Goal: Transaction & Acquisition: Purchase product/service

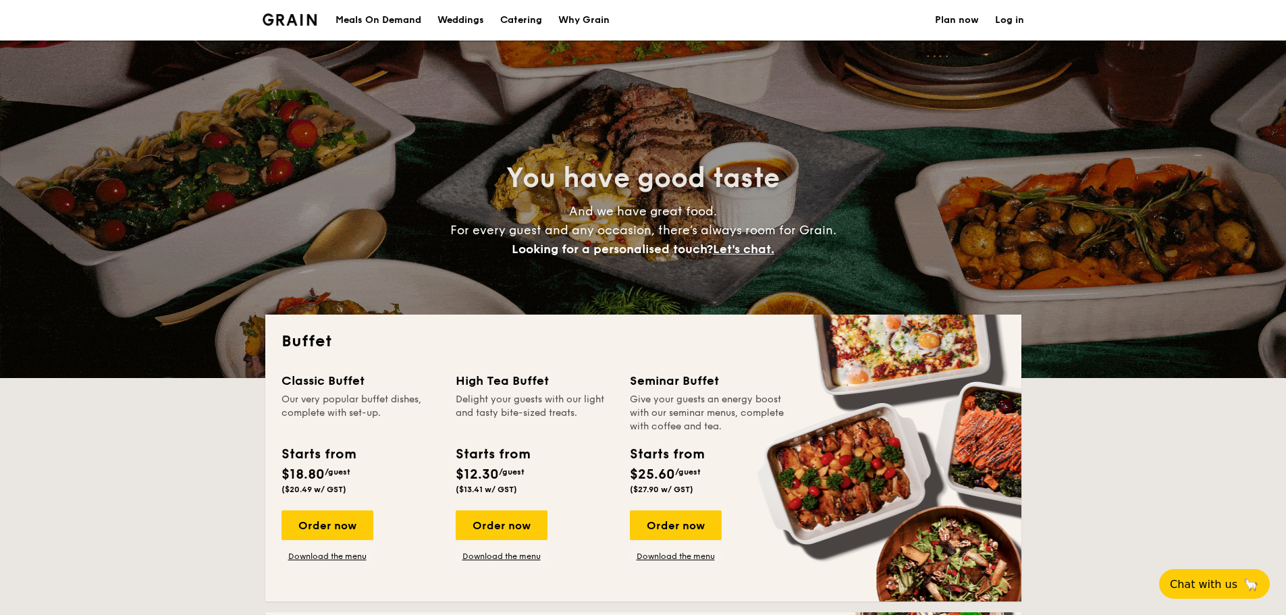
select select
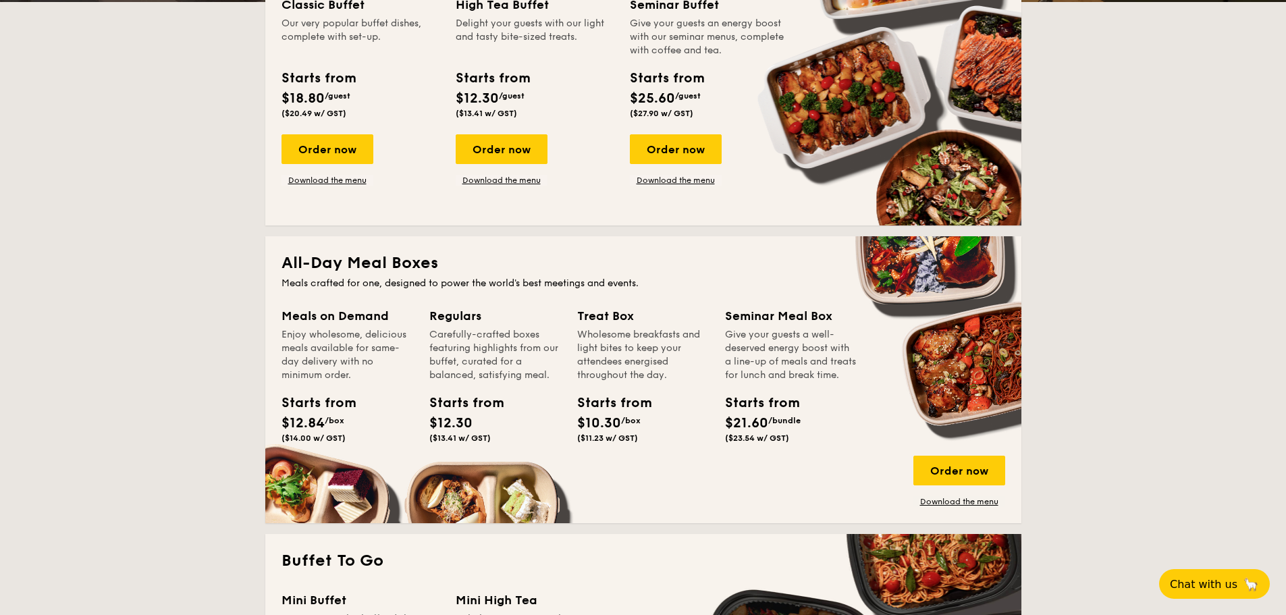
scroll to position [405, 0]
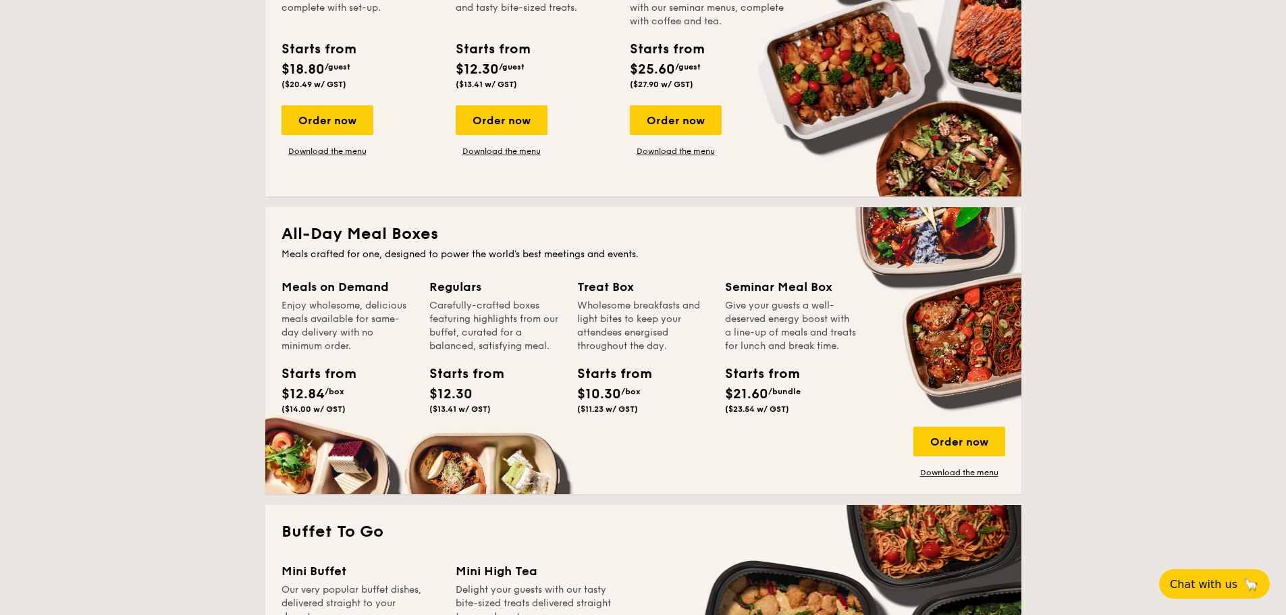
click at [467, 480] on div "All-Day Meal Boxes Meals crafted for one, designed to power the world's best me…" at bounding box center [643, 350] width 756 height 287
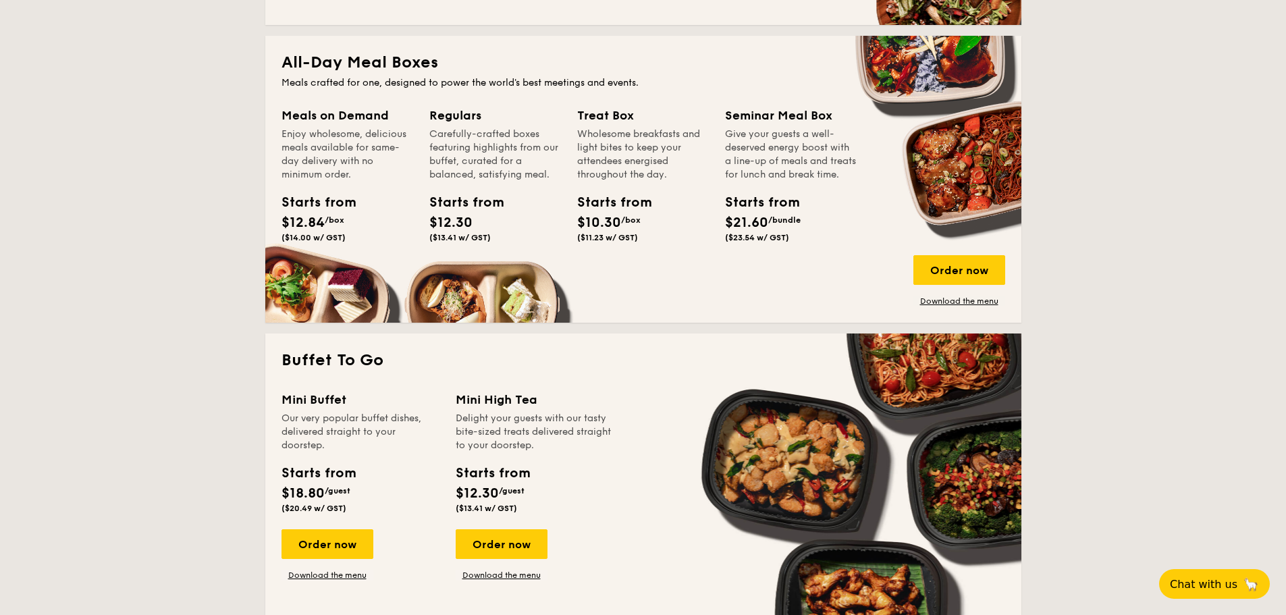
scroll to position [473, 0]
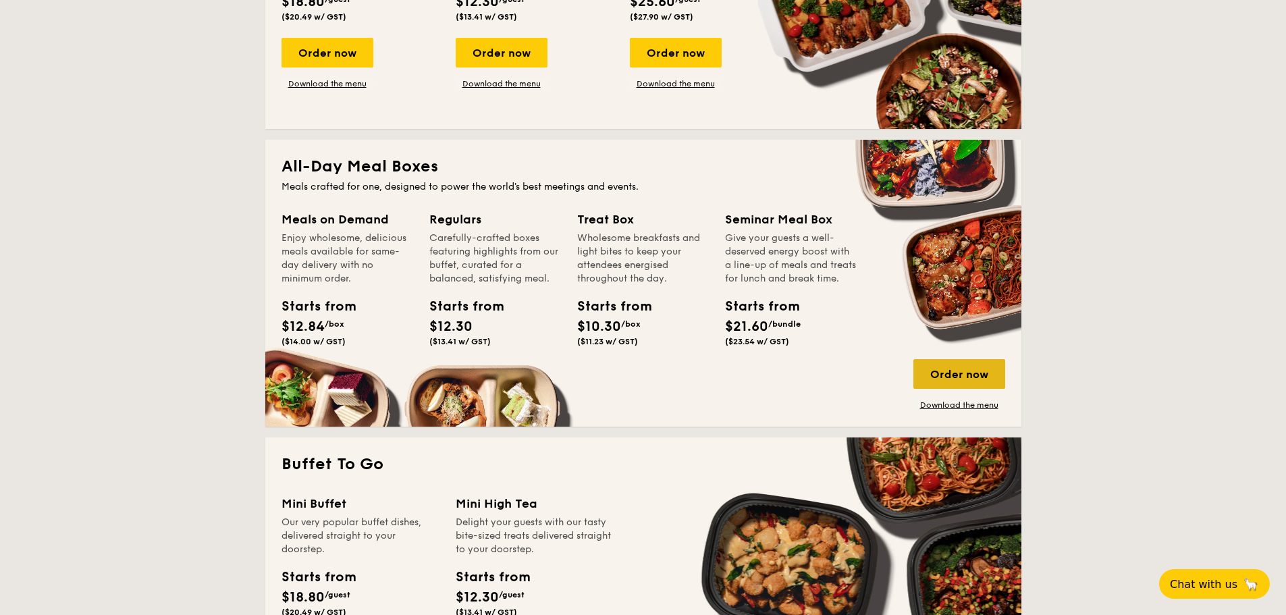
click at [970, 372] on div "Order now" at bounding box center [960, 374] width 92 height 30
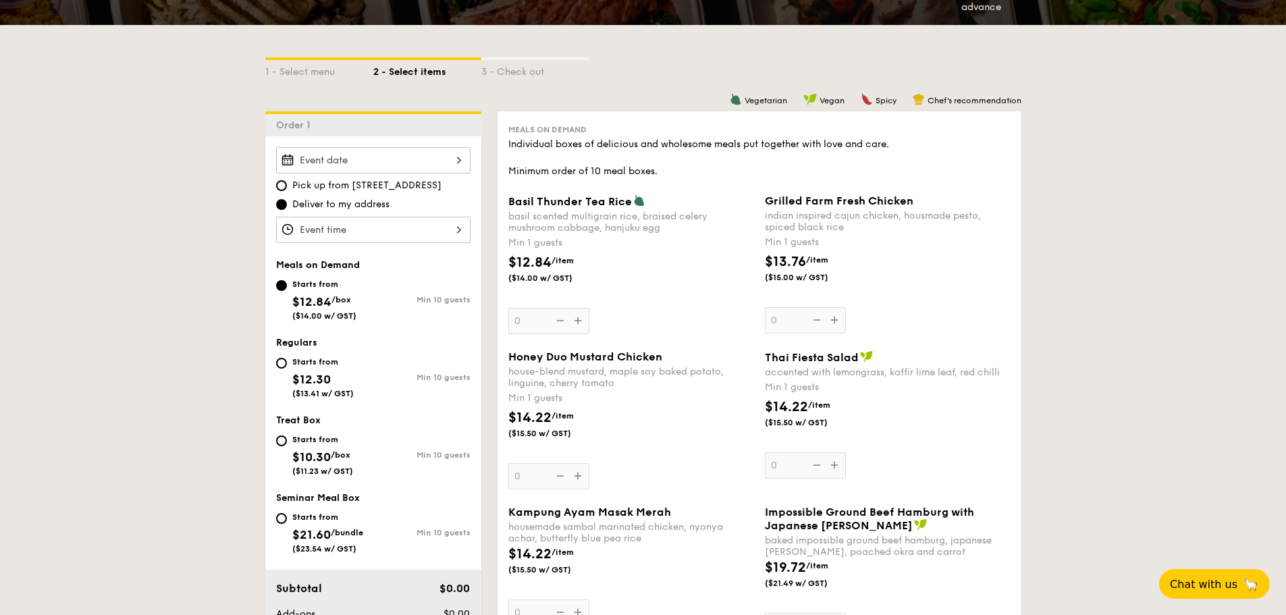
scroll to position [270, 0]
click at [280, 364] on input "Starts from $12.30 ($13.41 w/ GST) Min 10 guests" at bounding box center [281, 362] width 11 height 11
radio input "true"
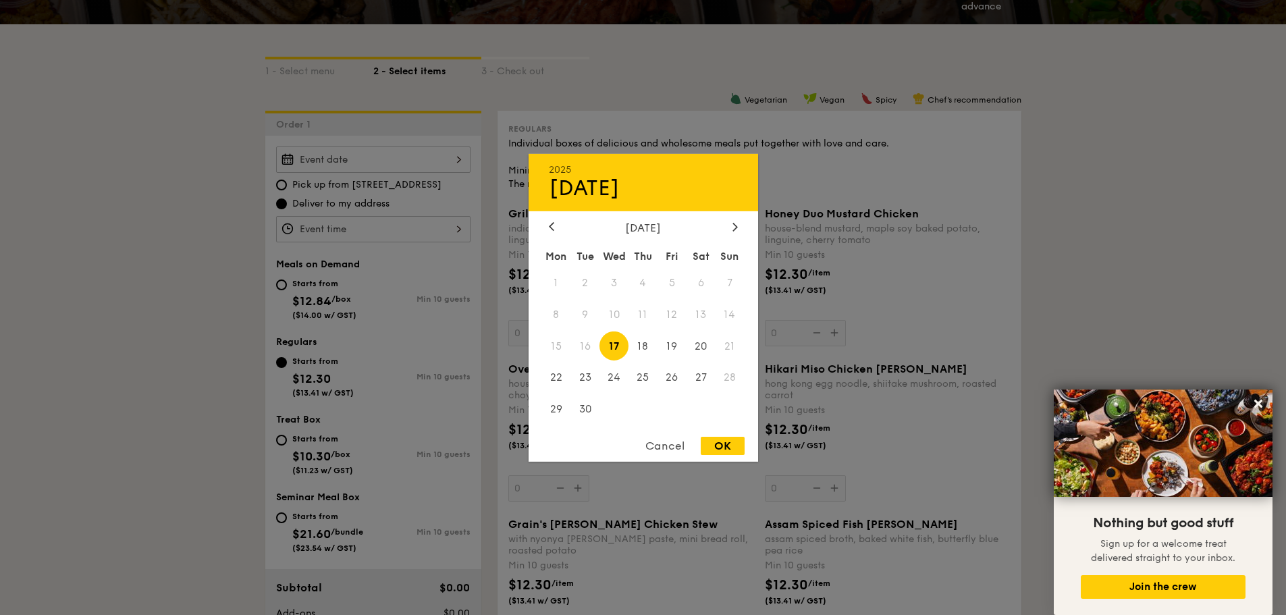
click at [369, 155] on div "2025 Sep [DATE] Tue Wed Thu Fri Sat Sun 1 2 3 4 5 6 7 8 9 10 11 12 13 14 15 16 …" at bounding box center [373, 160] width 194 height 26
click at [734, 225] on icon at bounding box center [735, 226] width 5 height 9
click at [675, 316] on span "10" at bounding box center [672, 314] width 29 height 29
click at [717, 441] on div "OK" at bounding box center [723, 446] width 44 height 18
type input "[DATE]"
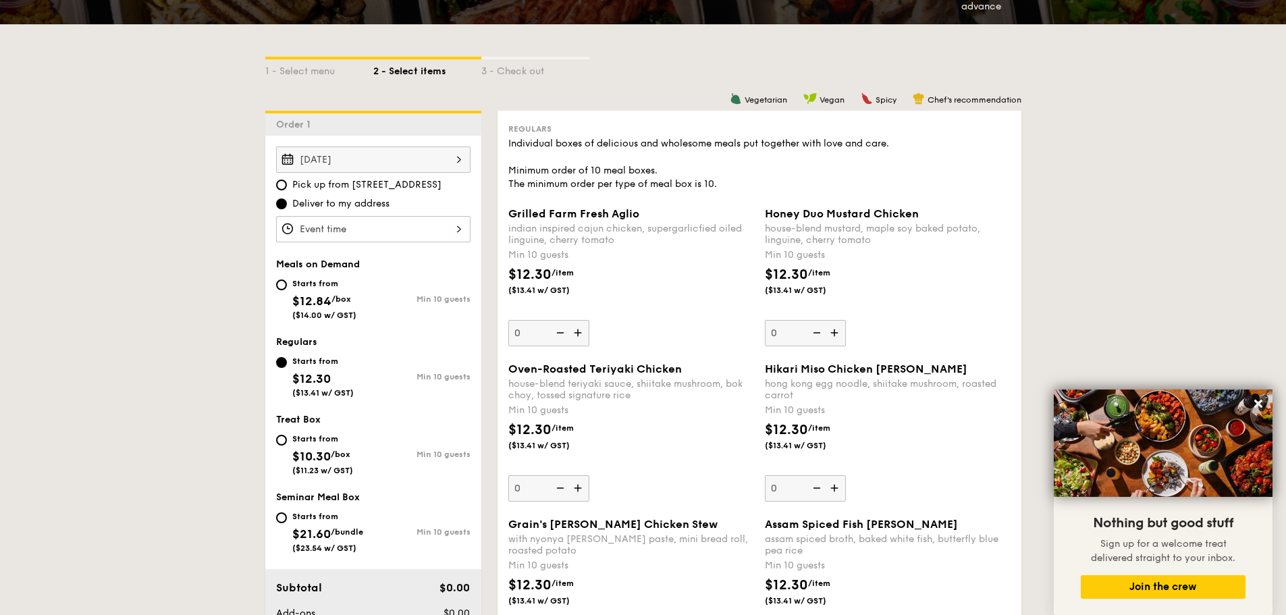
click at [365, 228] on div at bounding box center [373, 229] width 194 height 26
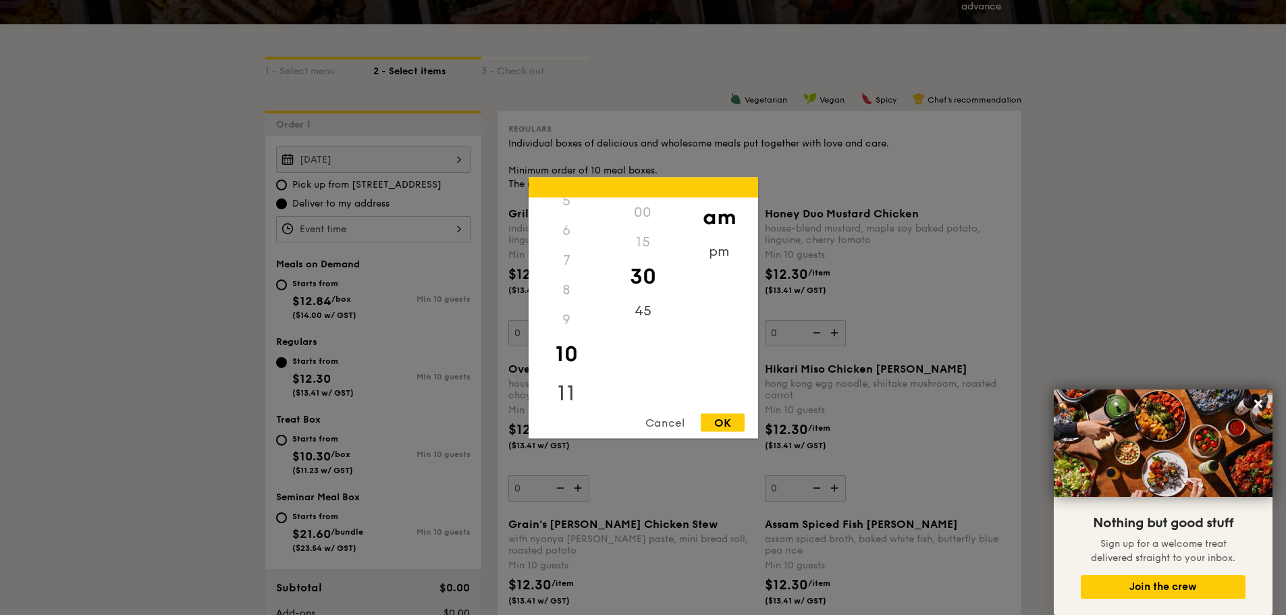
scroll to position [169, 0]
click at [715, 250] on div "pm" at bounding box center [719, 255] width 76 height 39
click at [568, 209] on div "12" at bounding box center [567, 216] width 76 height 39
click at [640, 209] on div "00" at bounding box center [643, 216] width 76 height 39
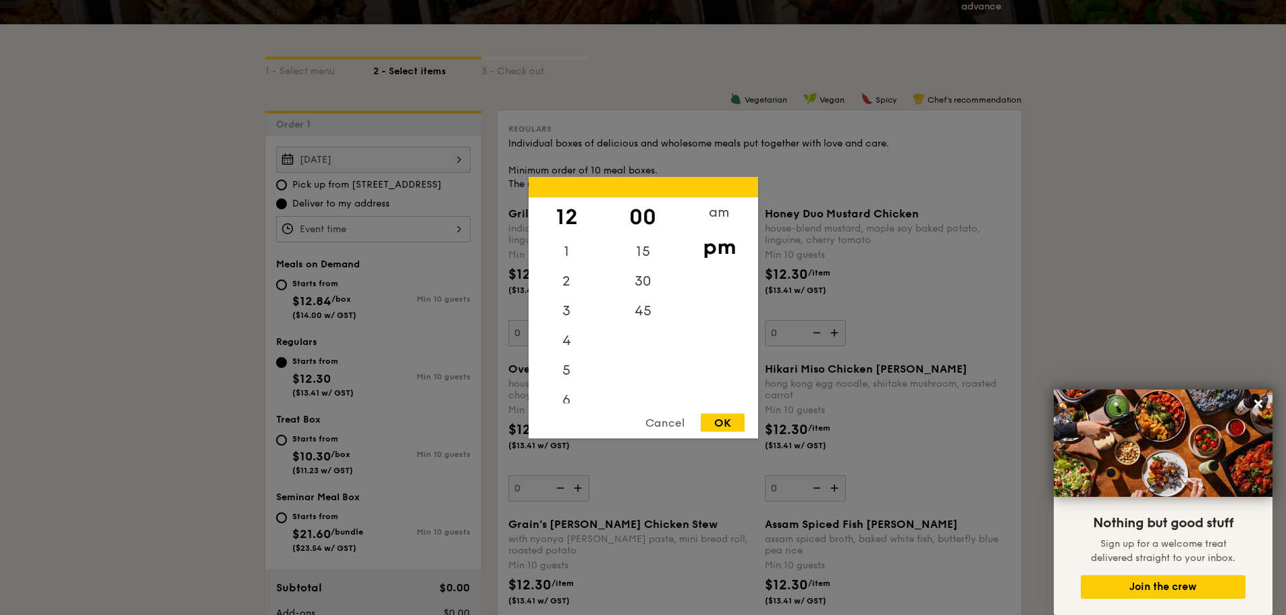
click at [723, 424] on div "OK" at bounding box center [723, 422] width 44 height 18
type input "12:00PM"
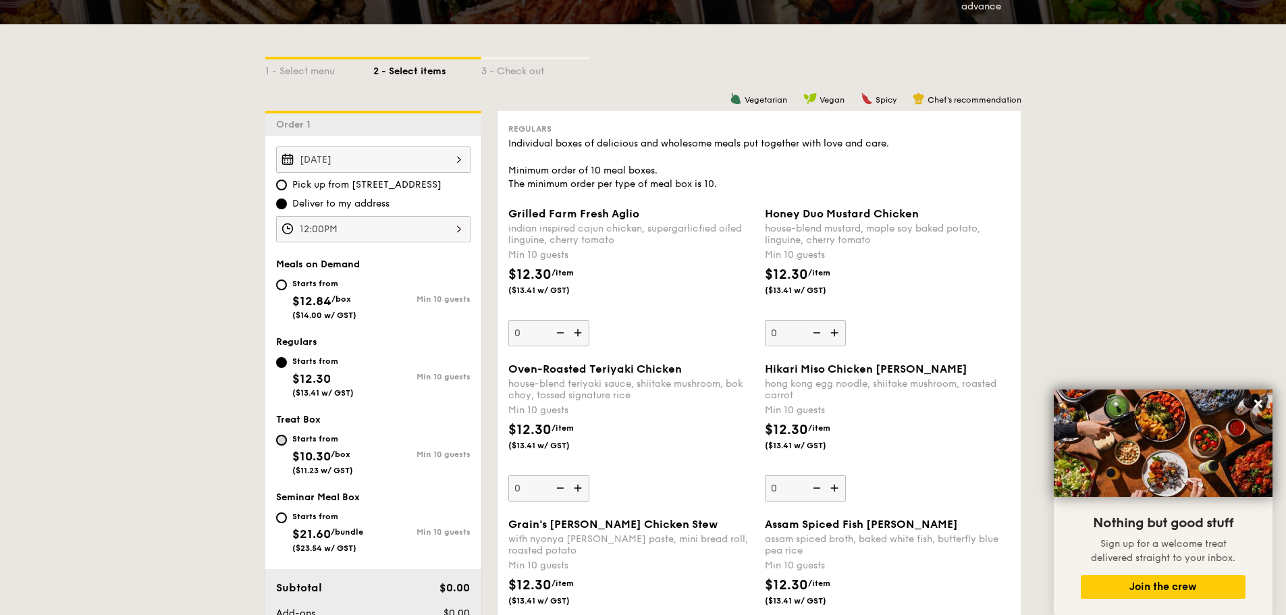
click at [280, 439] on input "Starts from $10.30 /box ($11.23 w/ GST) Min 10 guests" at bounding box center [281, 440] width 11 height 11
radio input "true"
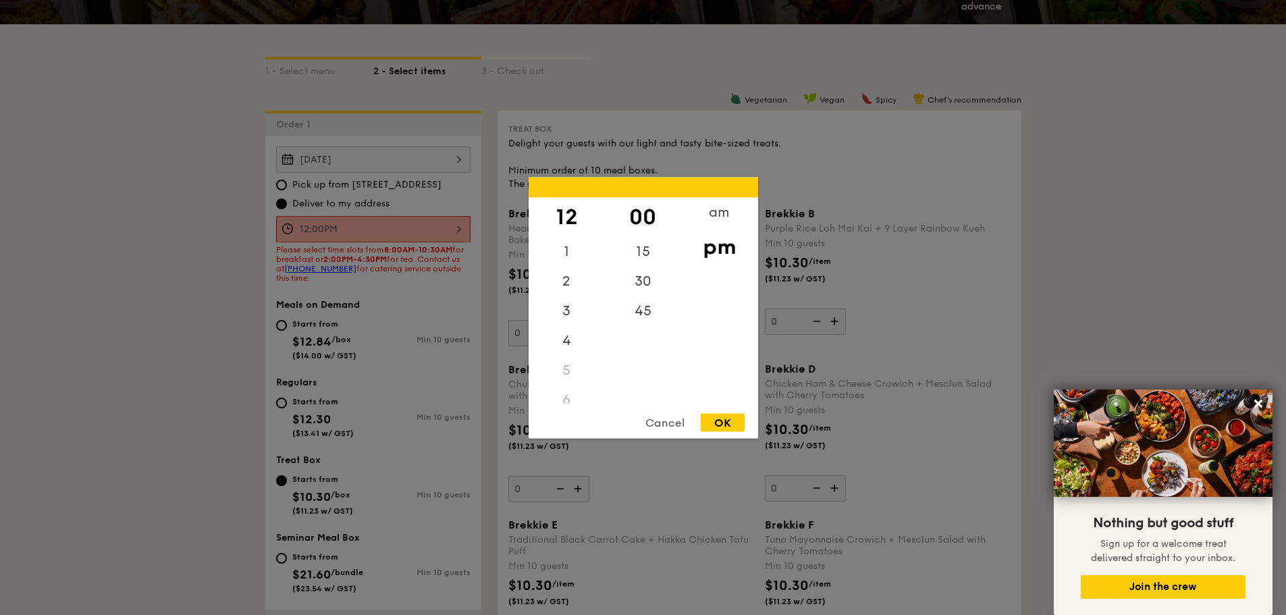
click at [462, 229] on div "12:00PM 12 1 2 3 4 5 6 7 8 9 10 11 00 15 30 45 am pm Cancel OK" at bounding box center [373, 229] width 194 height 26
click at [562, 258] on div "1" at bounding box center [567, 255] width 76 height 39
click at [639, 257] on div "15" at bounding box center [643, 255] width 76 height 39
click at [716, 419] on div "OK" at bounding box center [723, 422] width 44 height 18
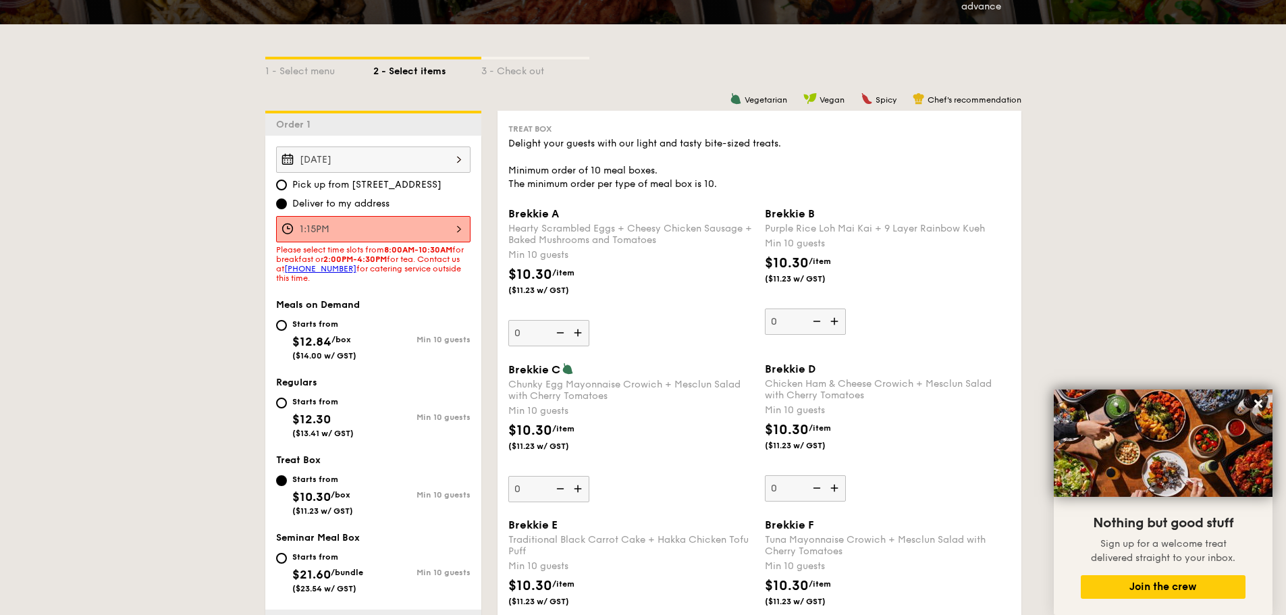
click at [389, 222] on div "1:15PM" at bounding box center [373, 229] width 194 height 26
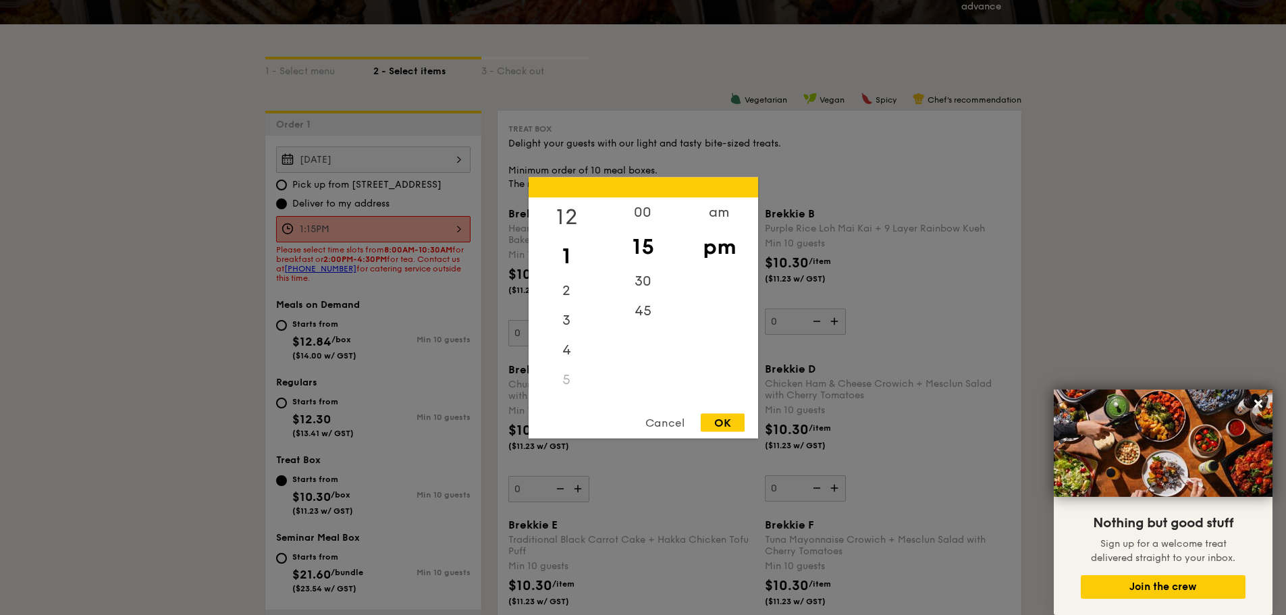
click at [570, 214] on div "12" at bounding box center [567, 216] width 76 height 39
drag, startPoint x: 633, startPoint y: 214, endPoint x: 660, endPoint y: 231, distance: 32.4
click at [633, 215] on div "00" at bounding box center [643, 216] width 76 height 39
click at [719, 425] on div "OK" at bounding box center [723, 422] width 44 height 18
type input "12:00PM"
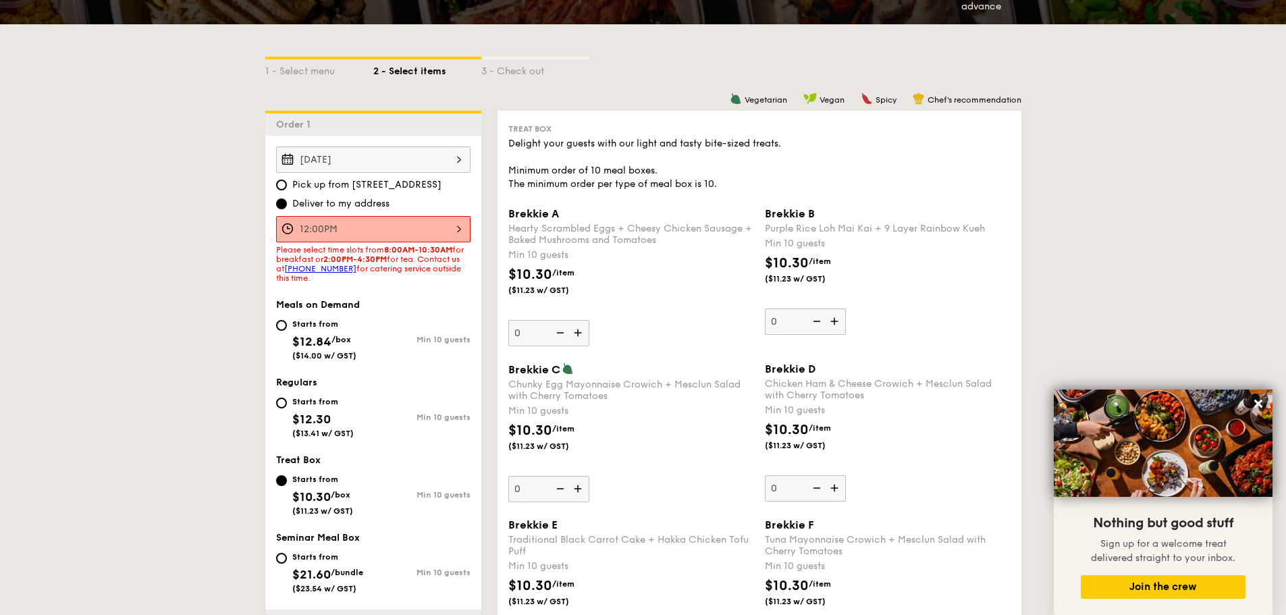
click at [585, 333] on img at bounding box center [579, 333] width 20 height 26
click at [585, 333] on input "0" at bounding box center [548, 333] width 81 height 26
click at [584, 333] on img at bounding box center [579, 333] width 20 height 26
click at [584, 333] on input "10" at bounding box center [548, 333] width 81 height 26
click at [584, 333] on img at bounding box center [579, 333] width 20 height 26
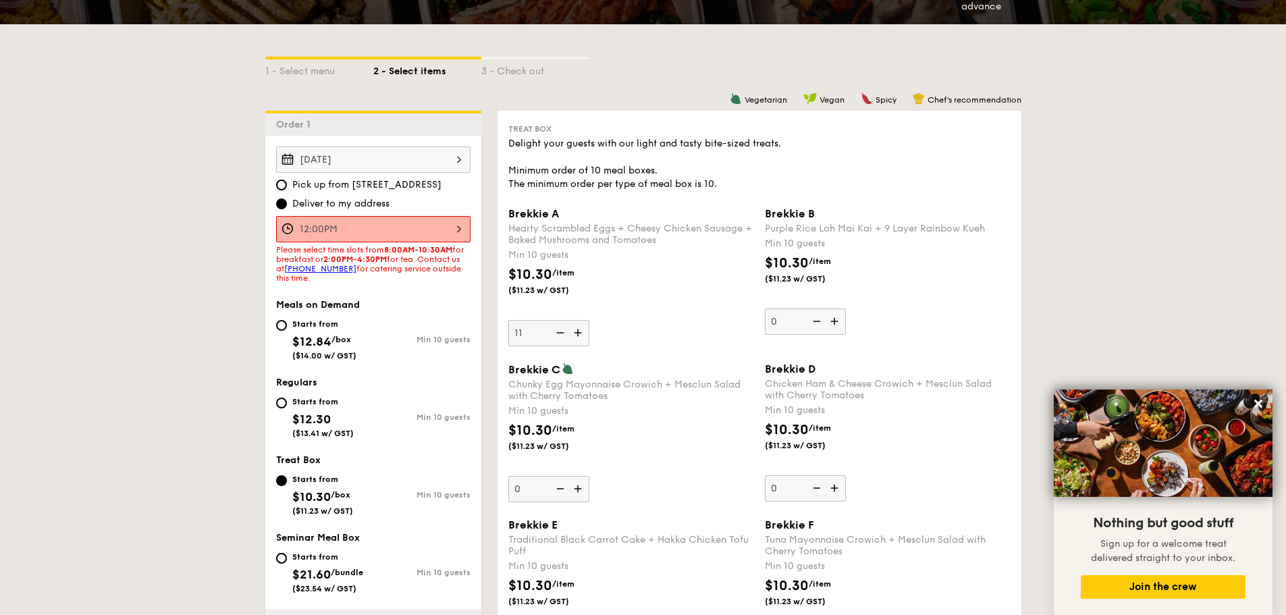
click at [584, 333] on input "11" at bounding box center [548, 333] width 81 height 26
click at [584, 333] on img at bounding box center [579, 333] width 20 height 26
click at [584, 333] on input "12" at bounding box center [548, 333] width 81 height 26
type input "30"
click at [278, 401] on input "Starts from $12.30 ($13.41 w/ GST) Min 10 guests" at bounding box center [281, 403] width 11 height 11
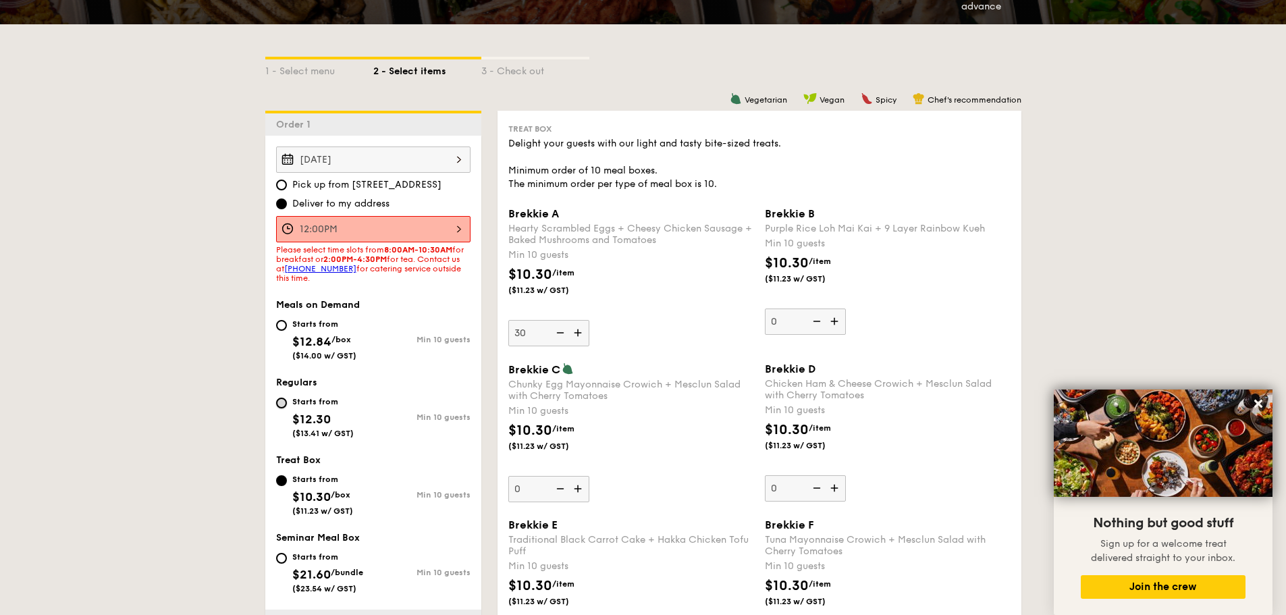
radio input "true"
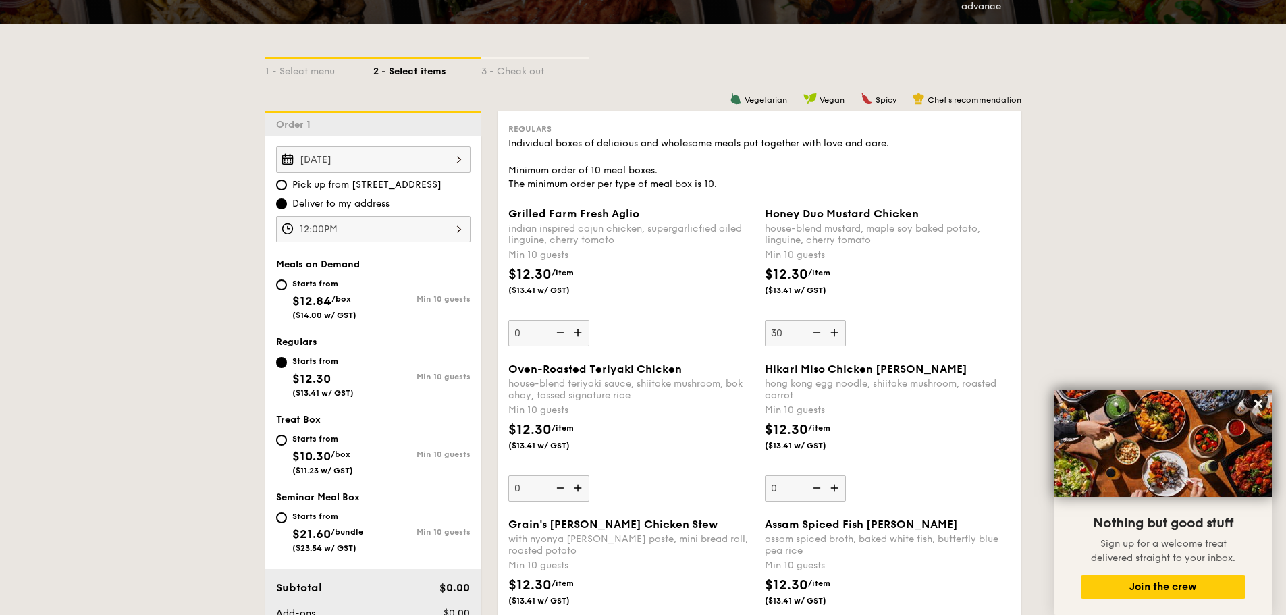
type input "30"
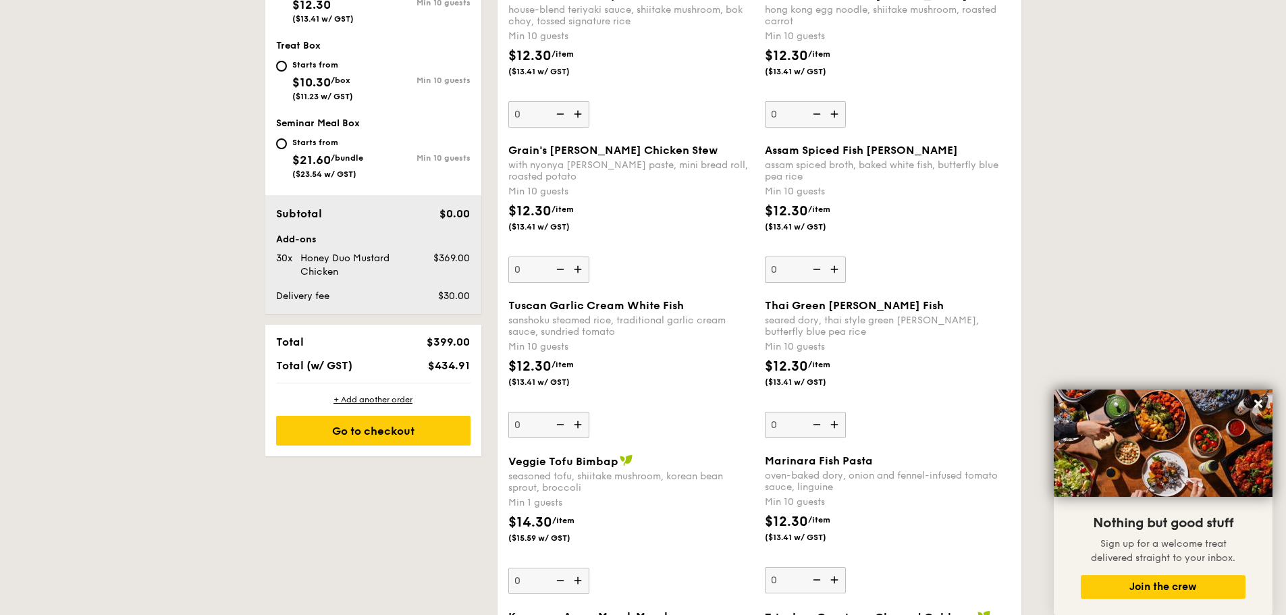
scroll to position [675, 0]
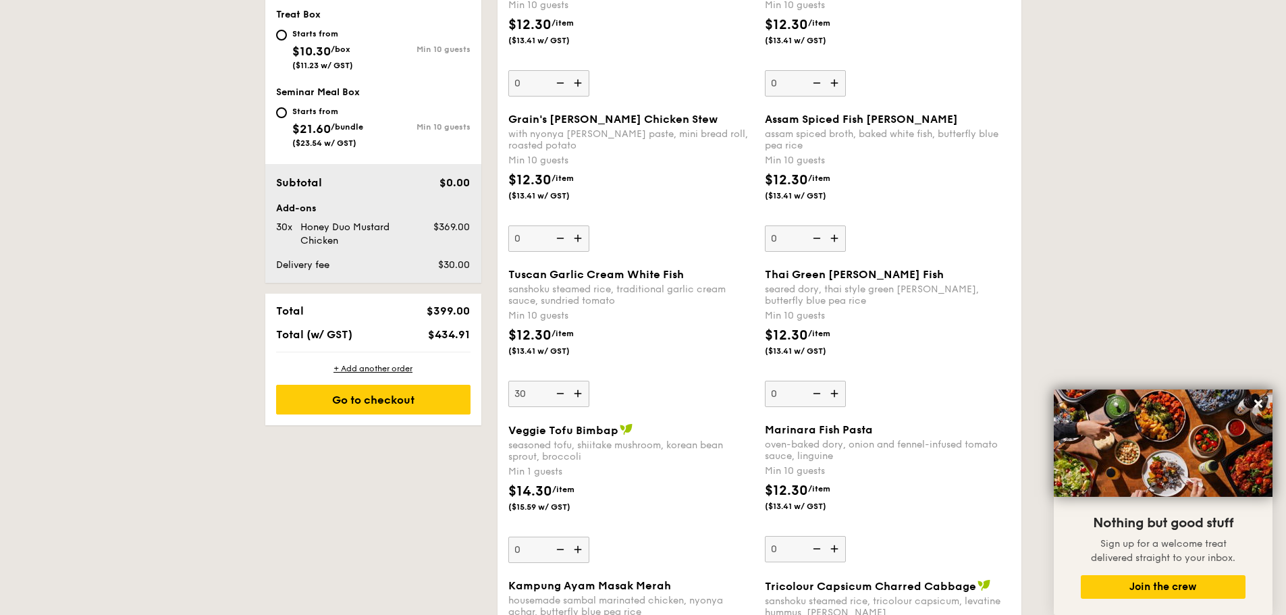
type input "30"
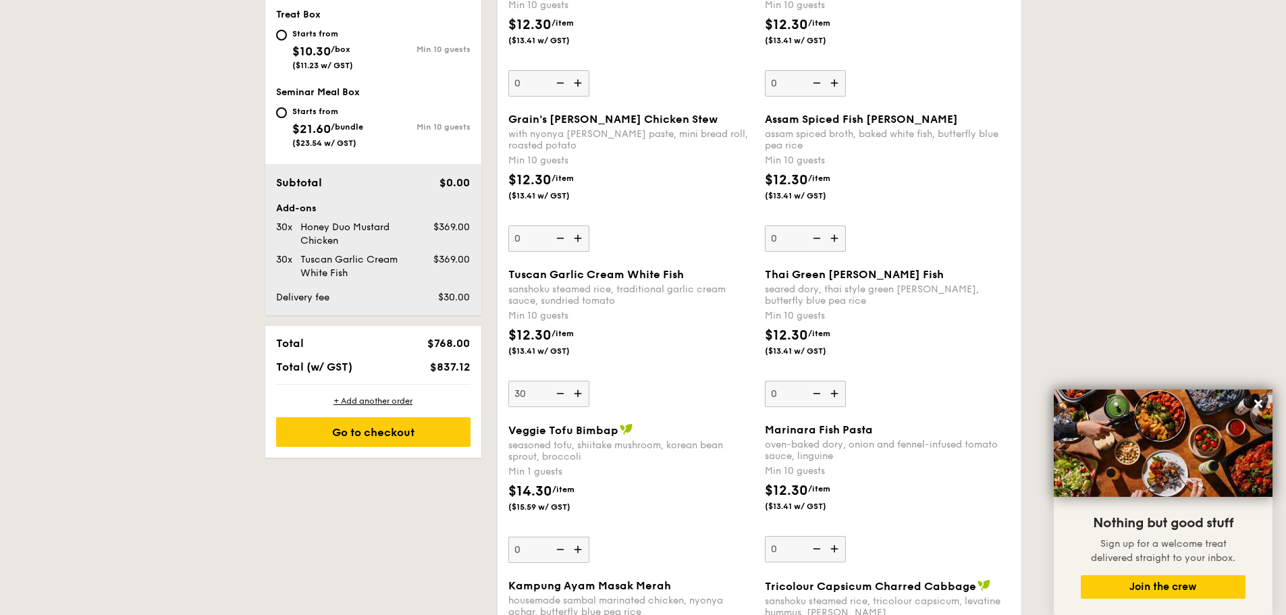
click at [934, 386] on div "Thai Green [PERSON_NAME] Fish seared dory, thai style green [PERSON_NAME], butt…" at bounding box center [888, 337] width 246 height 139
click at [846, 386] on input "0" at bounding box center [805, 394] width 81 height 26
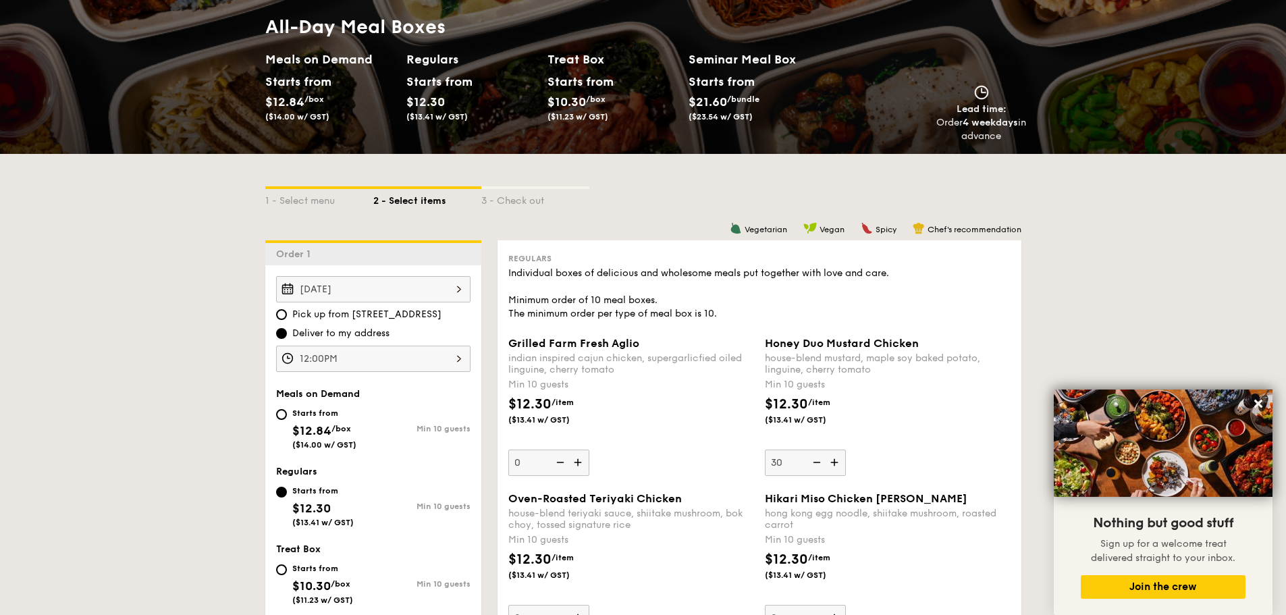
scroll to position [135, 0]
